Goal: Information Seeking & Learning: Learn about a topic

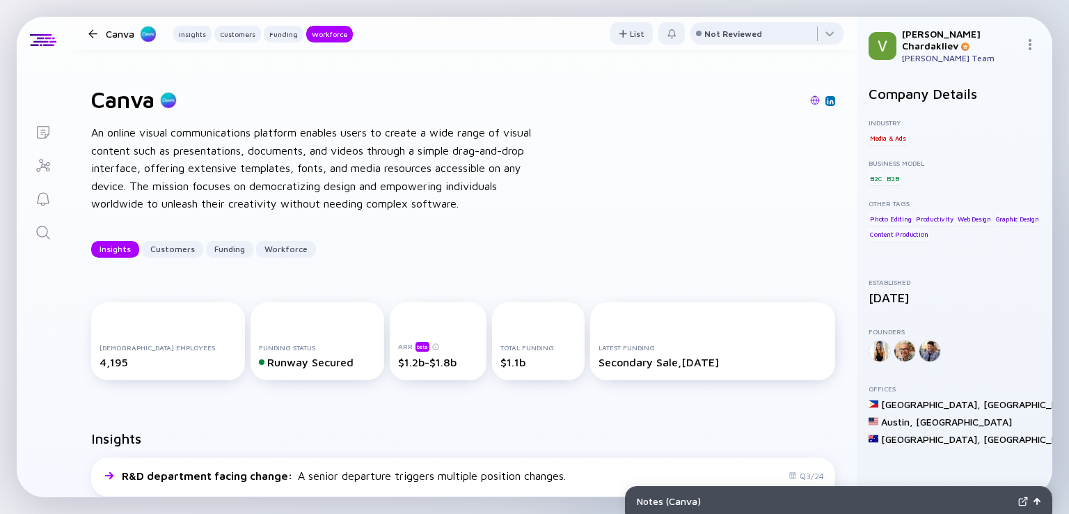
scroll to position [1549, 0]
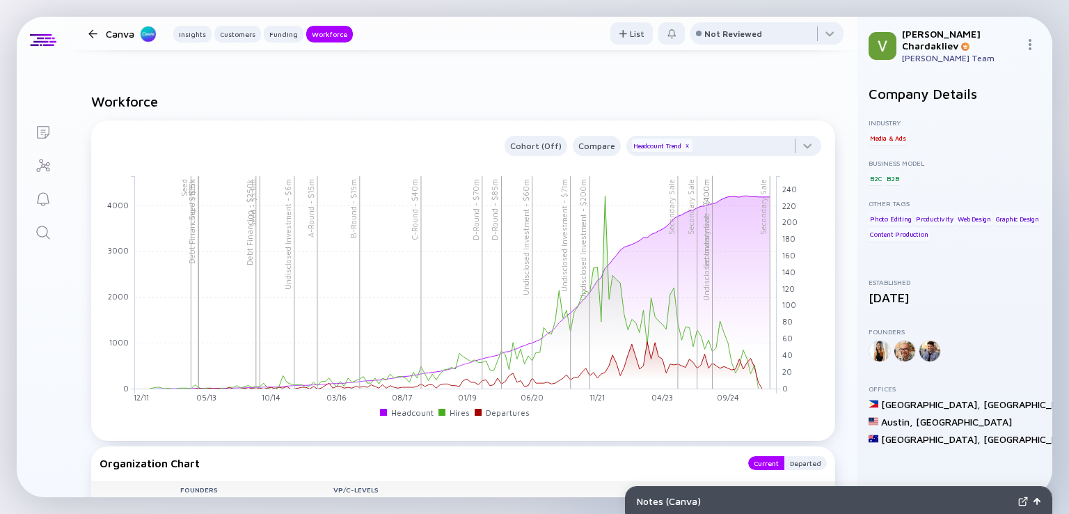
click at [95, 30] on div at bounding box center [92, 33] width 9 height 9
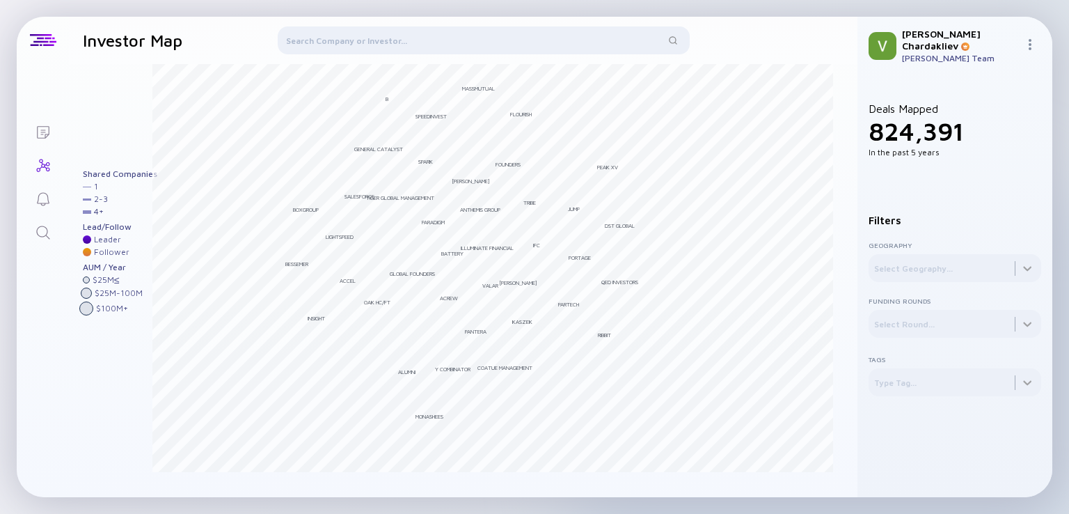
click at [42, 205] on icon "Reminders" at bounding box center [43, 198] width 13 height 13
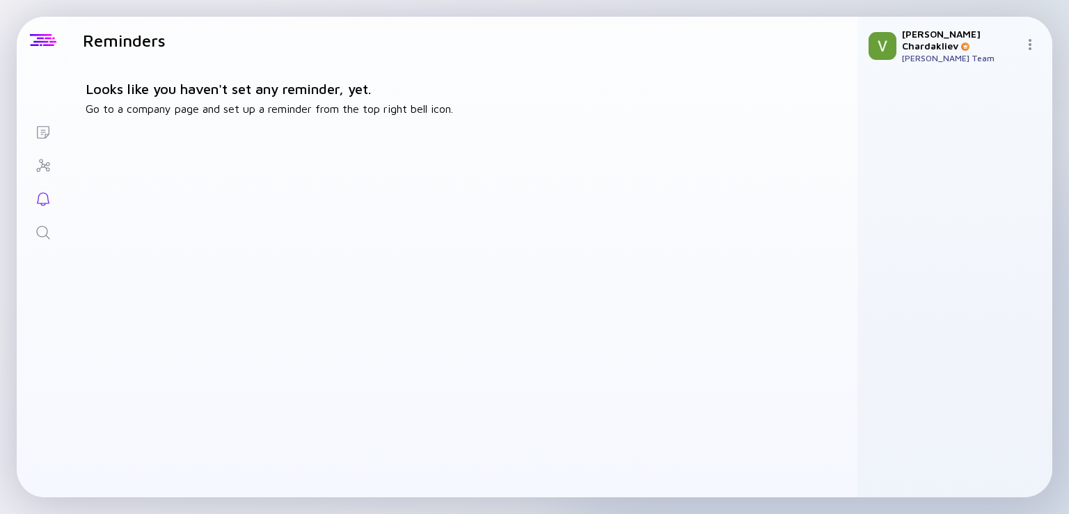
click at [40, 45] on div at bounding box center [43, 40] width 26 height 13
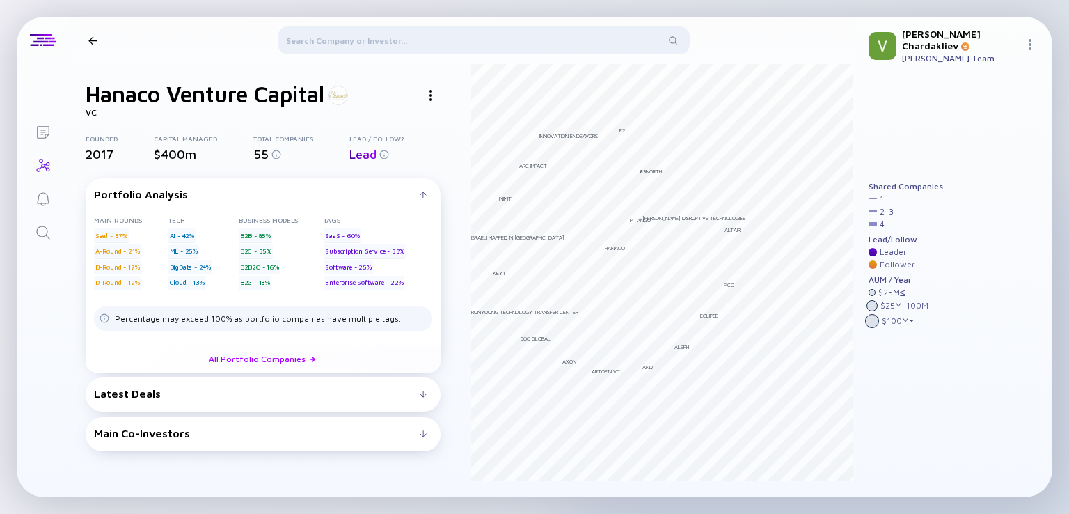
click at [427, 26] on div at bounding box center [484, 42] width 412 height 33
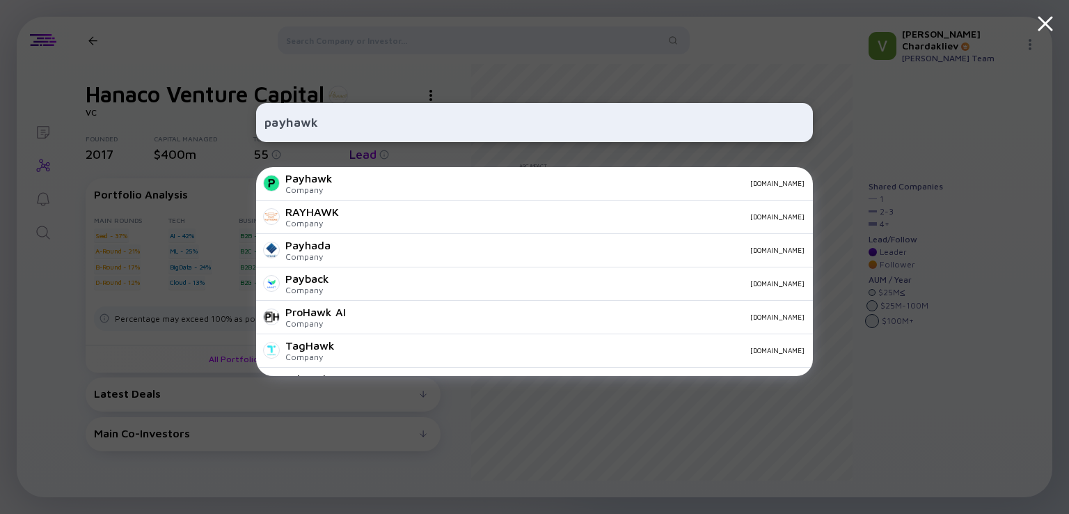
type input "payhawk"
click at [441, 190] on div "Payhawk Company [DOMAIN_NAME]" at bounding box center [534, 183] width 557 height 33
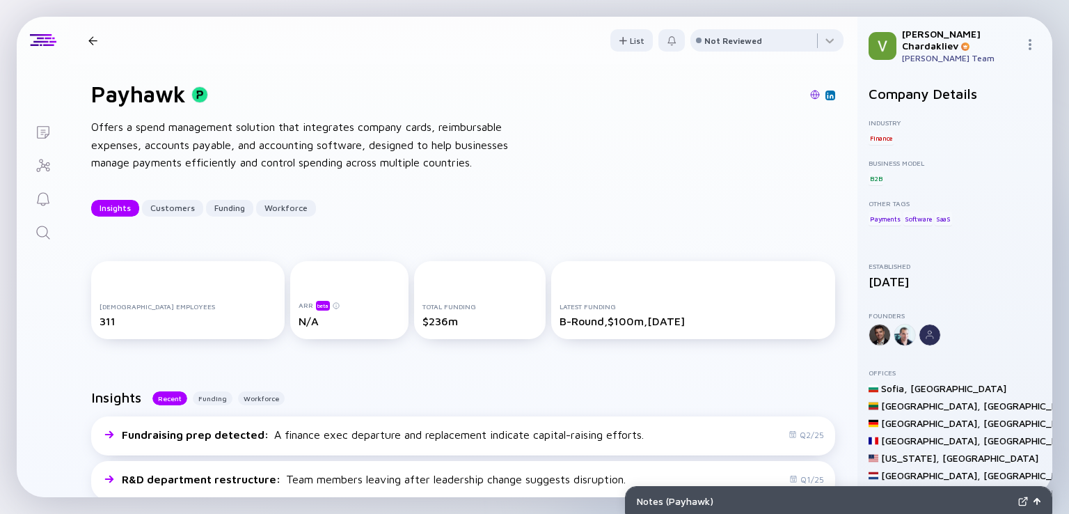
scroll to position [7, 0]
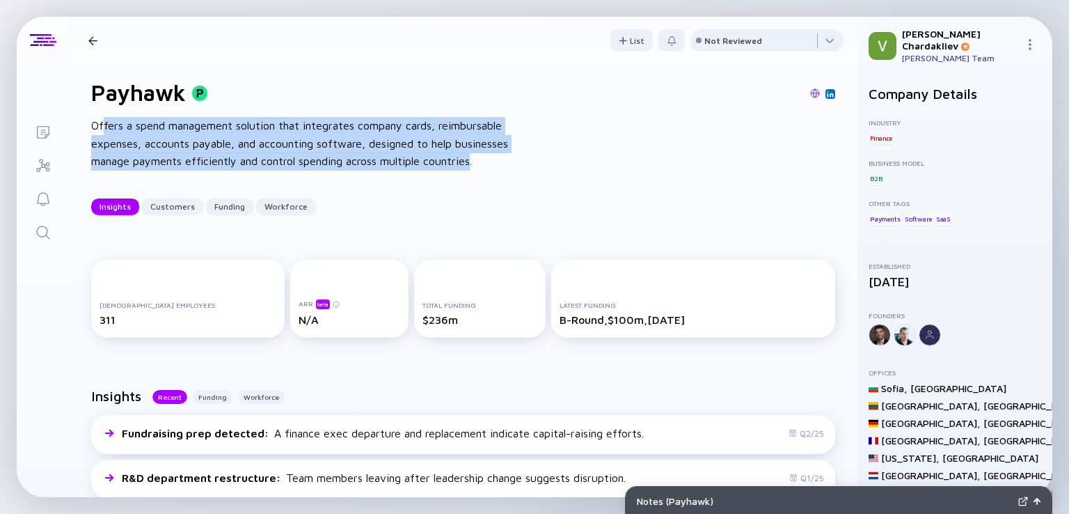
drag, startPoint x: 103, startPoint y: 126, endPoint x: 477, endPoint y: 176, distance: 377.1
click at [477, 176] on div "Payhawk Offers a spend management solution that integrates company cards, reimb…" at bounding box center [463, 147] width 788 height 180
click at [468, 179] on div "Payhawk Offers a spend management solution that integrates company cards, reimb…" at bounding box center [463, 147] width 788 height 180
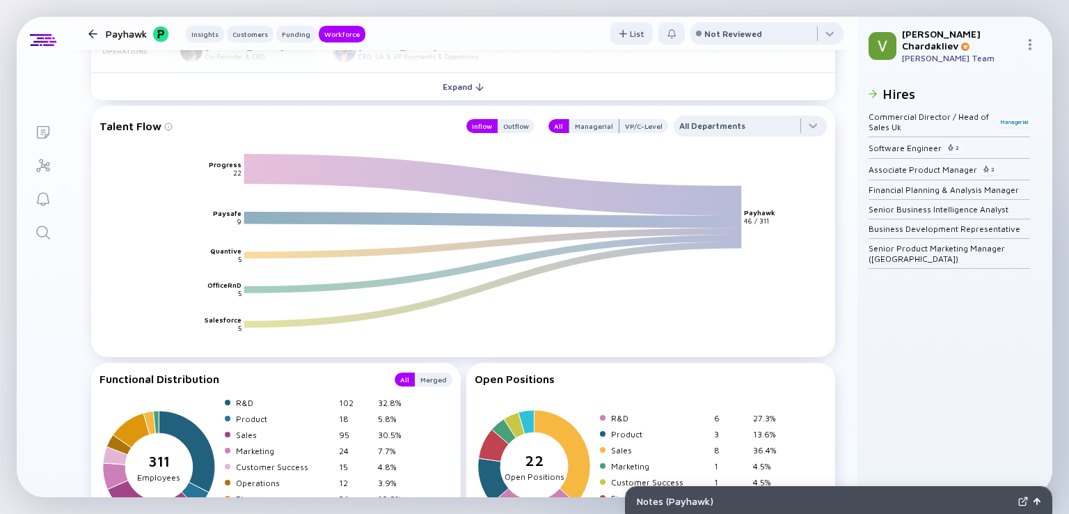
scroll to position [1684, 0]
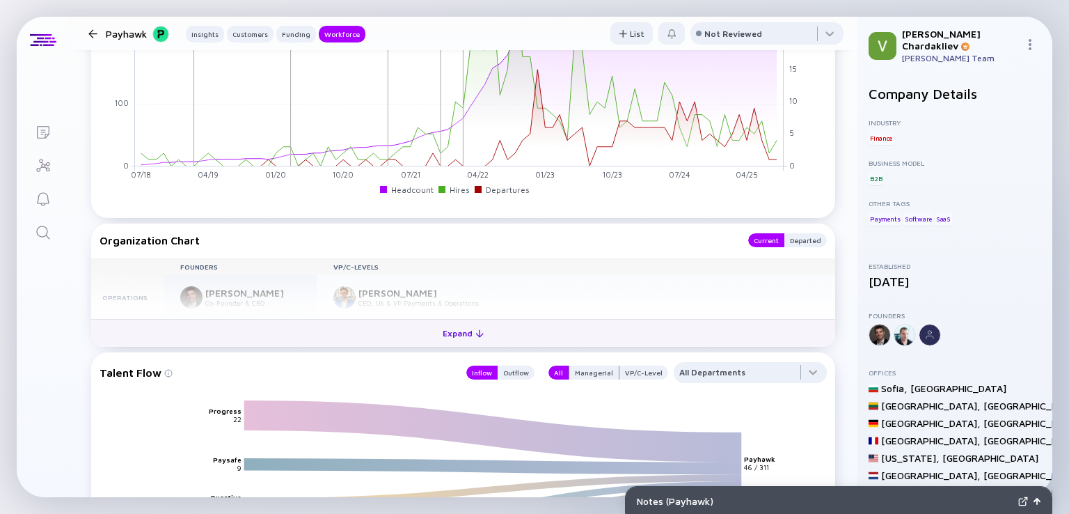
click at [420, 335] on button "Expand" at bounding box center [463, 333] width 744 height 28
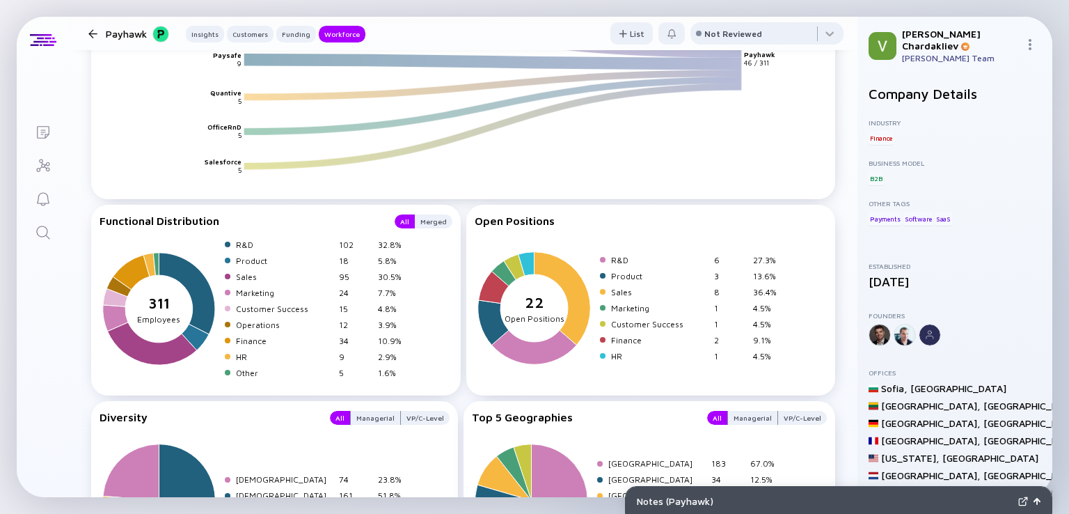
scroll to position [2361, 0]
click at [437, 221] on div "Merged" at bounding box center [434, 221] width 38 height 14
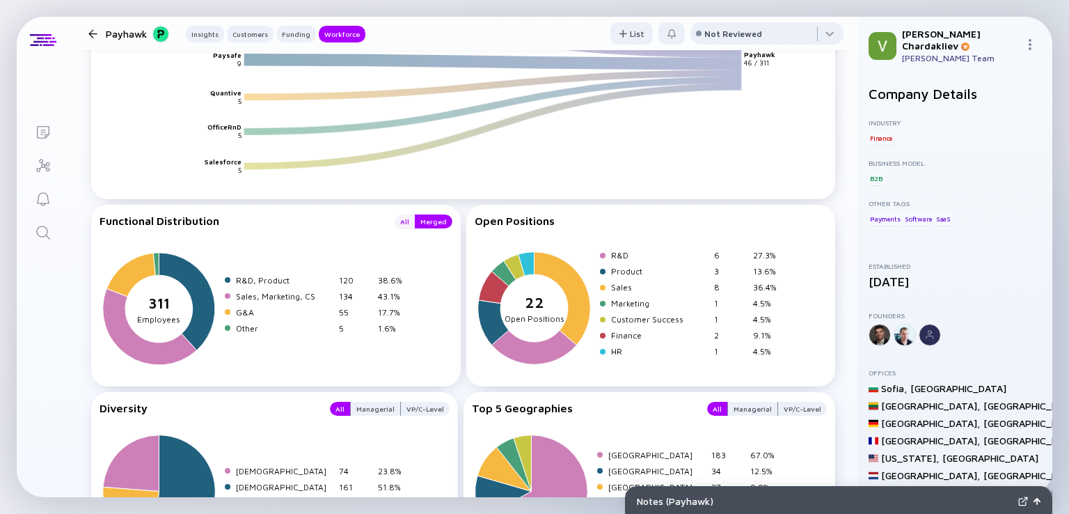
click at [404, 222] on div "All" at bounding box center [405, 221] width 20 height 14
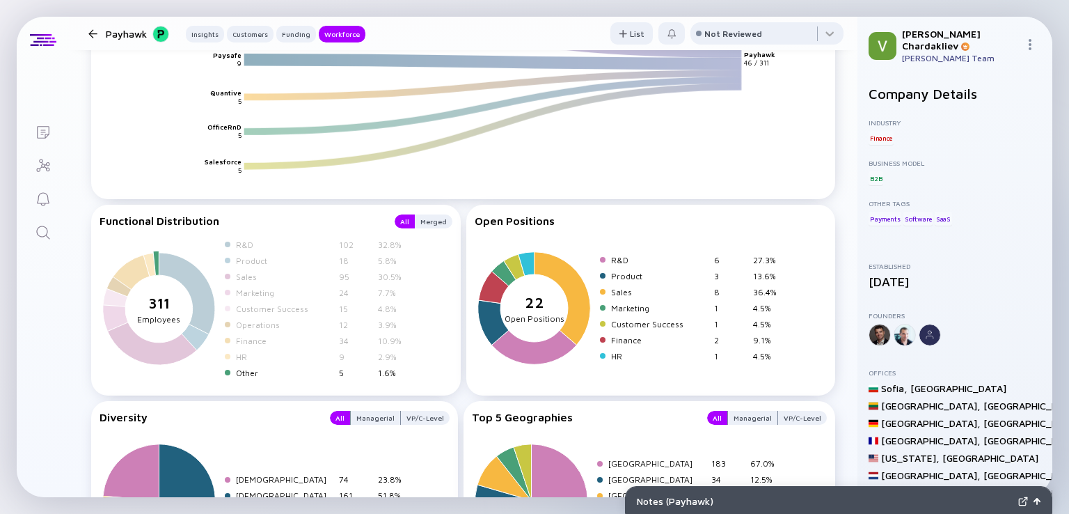
click at [226, 370] on div at bounding box center [228, 373] width 6 height 6
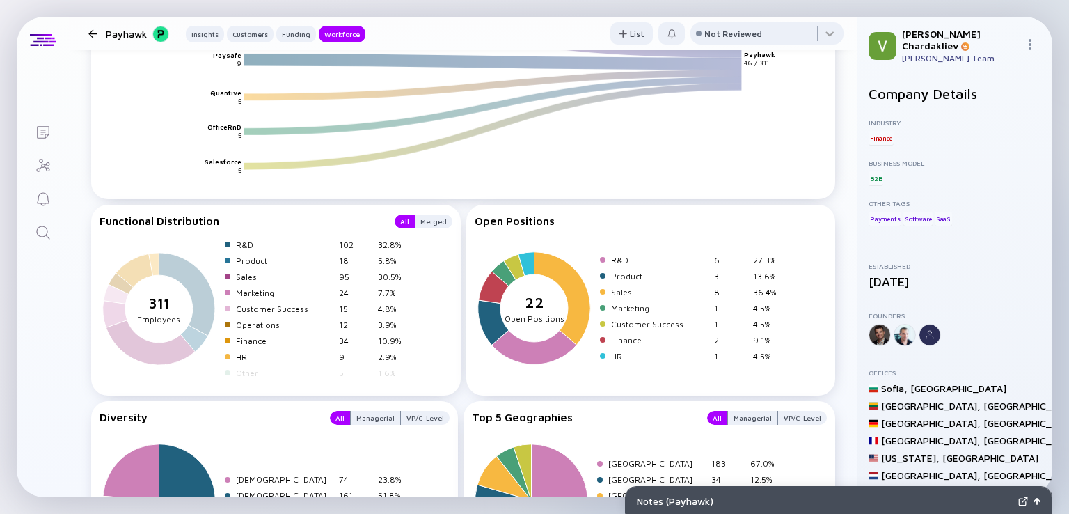
click at [226, 370] on div at bounding box center [228, 373] width 6 height 6
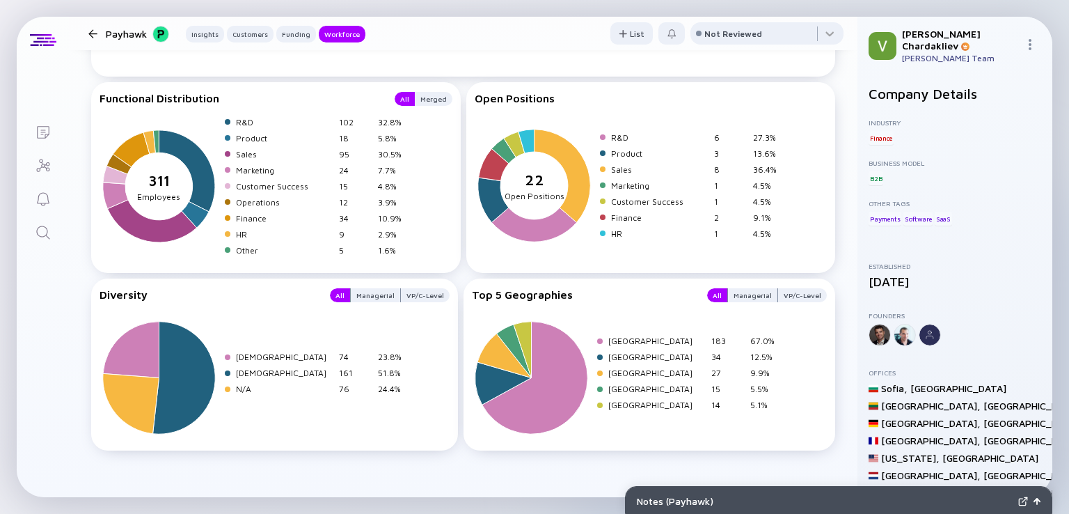
click at [873, 326] on div at bounding box center [880, 335] width 22 height 22
click at [877, 327] on div at bounding box center [880, 335] width 22 height 22
